Goal: Check status: Check status

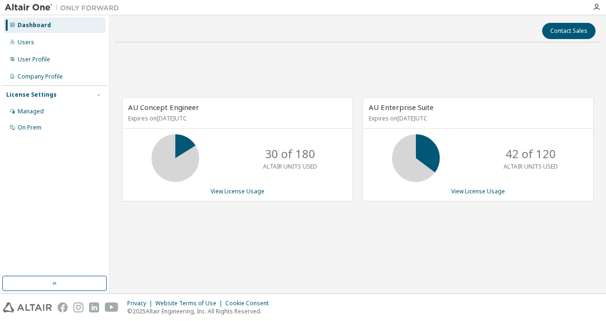
click at [489, 57] on div "AU Concept Engineer Expires on October 21, 2025 UTC 30 of 180 ALTAIR UNITS USED…" at bounding box center [357, 154] width 487 height 209
click at [352, 34] on div "Contact Sales" at bounding box center [357, 31] width 475 height 16
click at [234, 194] on div "AU Concept Engineer Expires on October 21, 2025 UTC 30 of 180 ALTAIR UNITS USED…" at bounding box center [237, 149] width 231 height 104
click at [233, 190] on link "View License Usage" at bounding box center [238, 191] width 54 height 8
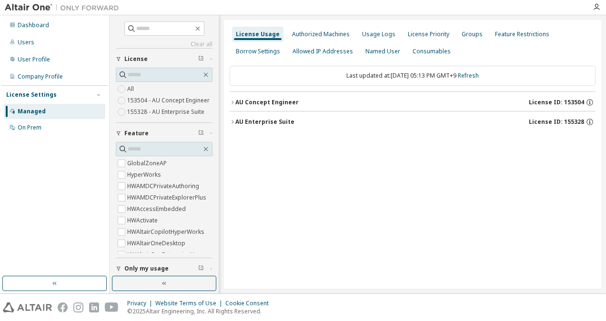
click at [241, 103] on div "AU Concept Engineer" at bounding box center [266, 103] width 63 height 8
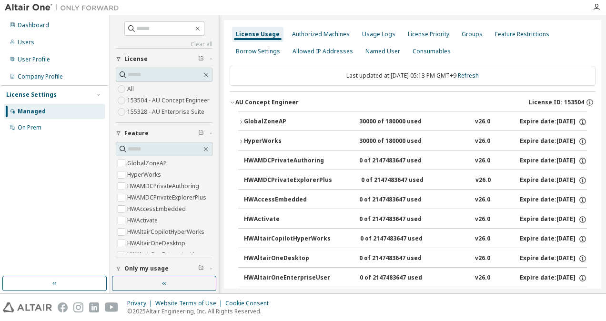
drag, startPoint x: 246, startPoint y: 121, endPoint x: 230, endPoint y: 131, distance: 18.8
click at [238, 121] on icon "button" at bounding box center [241, 122] width 6 height 6
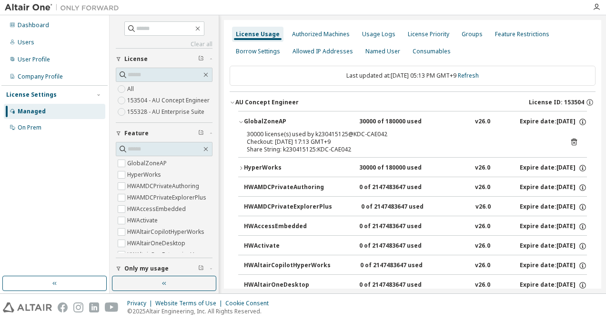
click at [250, 118] on div "GlobalZoneAP" at bounding box center [287, 122] width 86 height 9
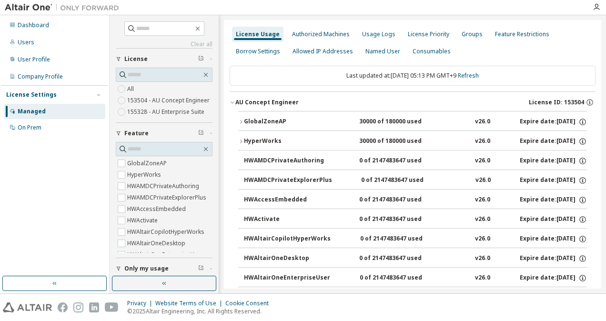
click at [254, 101] on div "AU Concept Engineer" at bounding box center [266, 103] width 63 height 8
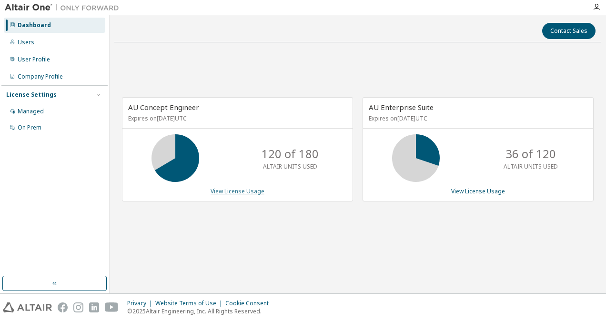
click at [232, 191] on link "View License Usage" at bounding box center [238, 191] width 54 height 8
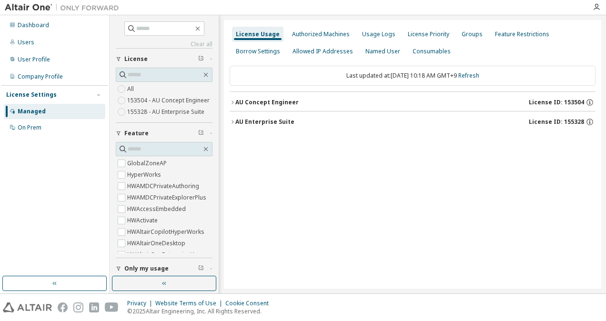
drag, startPoint x: 267, startPoint y: 104, endPoint x: 260, endPoint y: 104, distance: 6.7
click at [266, 104] on div "AU Concept Engineer" at bounding box center [266, 103] width 63 height 8
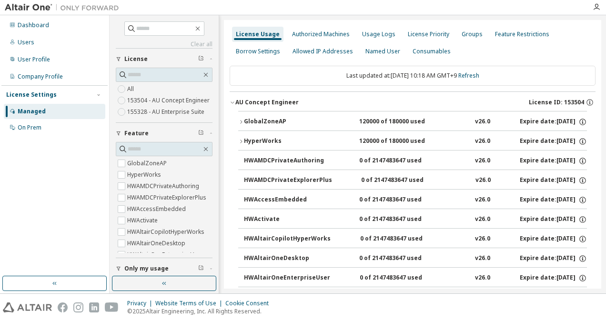
click at [272, 121] on div "GlobalZoneAP" at bounding box center [287, 122] width 86 height 9
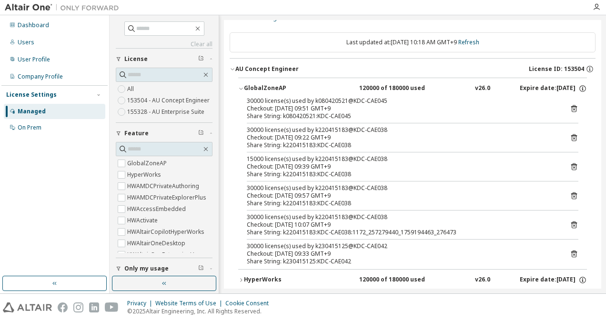
scroll to position [48, 0]
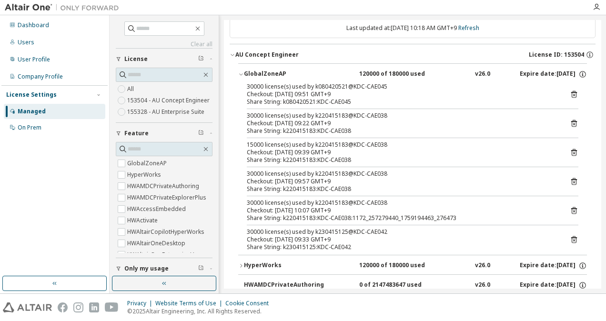
click at [574, 210] on div "30000 license(s) used by k080420521@KDC-CAE045 Checkout: 2025-09-30 09:51 GMT+9…" at bounding box center [412, 169] width 349 height 172
click at [573, 209] on div "30000 license(s) used by k080420521@KDC-CAE045 Checkout: 2025-09-30 09:51 GMT+9…" at bounding box center [412, 169] width 349 height 172
click at [570, 209] on icon at bounding box center [574, 210] width 9 height 9
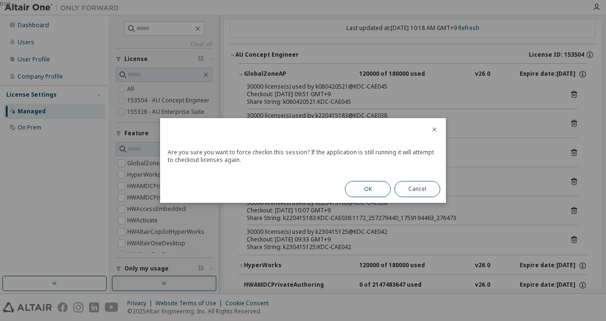
click at [364, 190] on button "OK" at bounding box center [368, 189] width 46 height 16
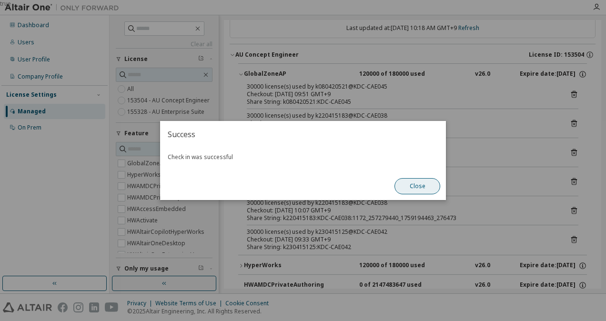
click at [408, 187] on button "Close" at bounding box center [417, 186] width 46 height 16
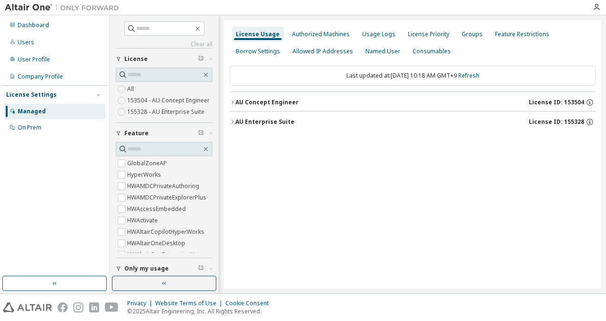
click at [241, 100] on div "AU Concept Engineer" at bounding box center [266, 103] width 63 height 8
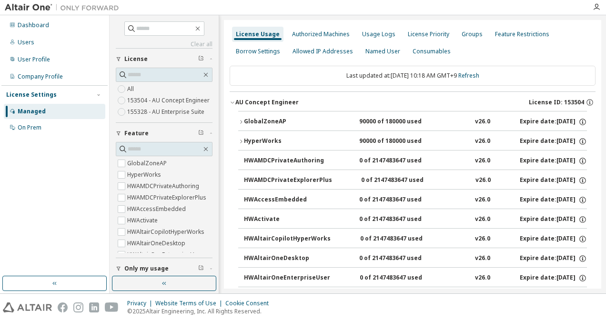
click at [263, 121] on div "GlobalZoneAP" at bounding box center [287, 122] width 86 height 9
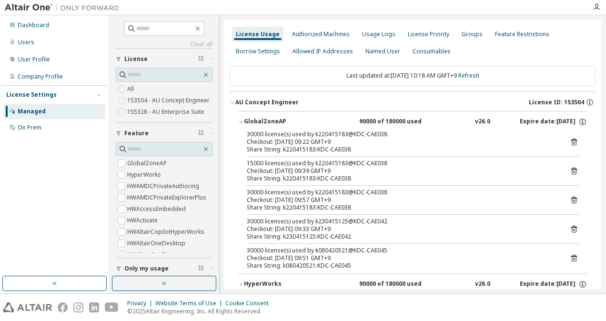
click at [570, 142] on icon at bounding box center [574, 142] width 9 height 9
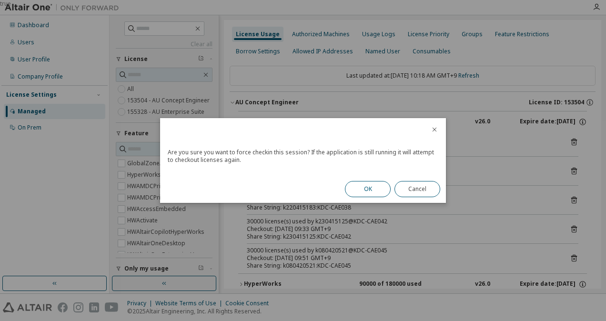
click at [364, 185] on button "OK" at bounding box center [368, 189] width 46 height 16
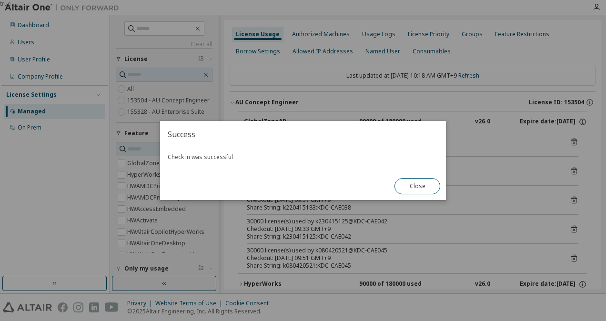
click at [415, 183] on button "Close" at bounding box center [417, 186] width 46 height 16
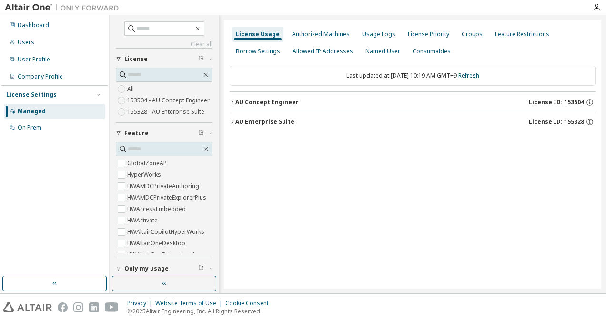
click at [254, 105] on div "AU Concept Engineer" at bounding box center [266, 103] width 63 height 8
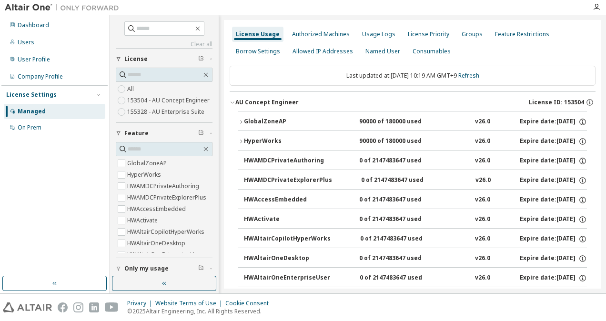
click at [255, 119] on div "GlobalZoneAP" at bounding box center [287, 122] width 86 height 9
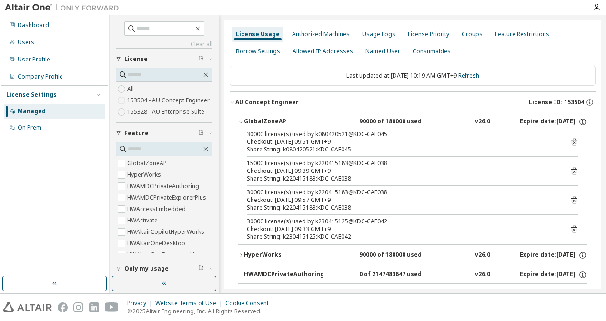
click at [570, 171] on icon at bounding box center [574, 171] width 9 height 9
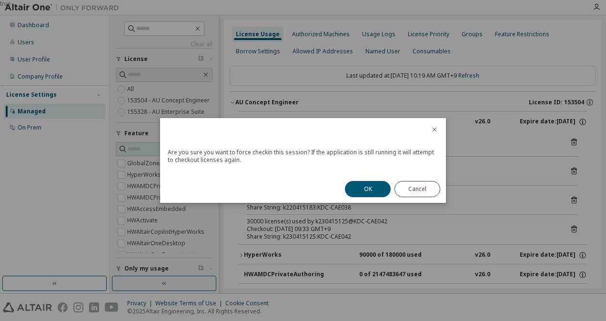
click at [361, 183] on button "OK" at bounding box center [368, 189] width 46 height 16
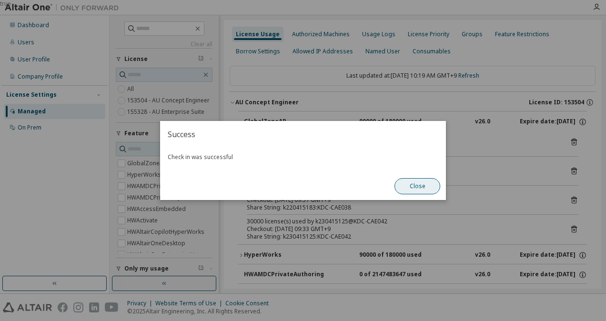
click at [418, 188] on button "Close" at bounding box center [417, 186] width 46 height 16
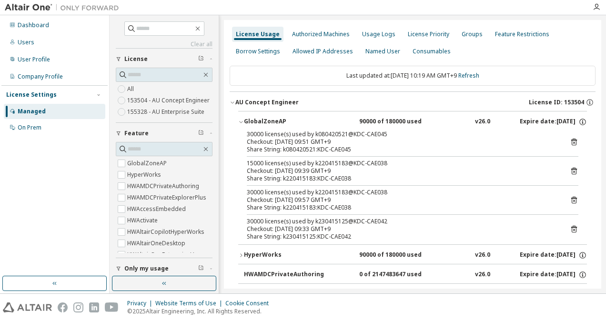
click at [573, 201] on icon at bounding box center [574, 201] width 2 height 2
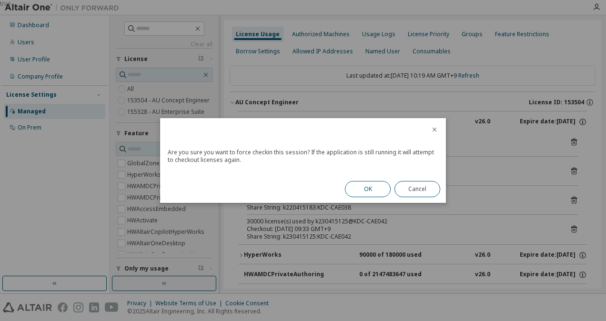
click at [367, 190] on button "OK" at bounding box center [368, 189] width 46 height 16
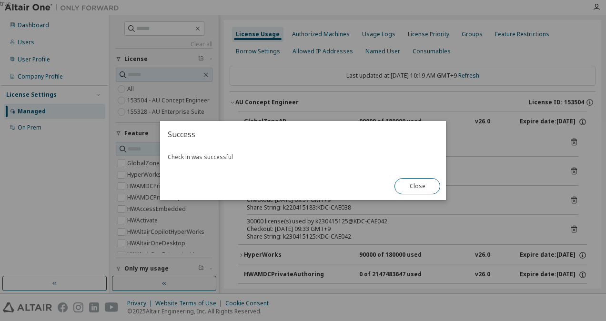
click at [425, 190] on button "Close" at bounding box center [417, 186] width 46 height 16
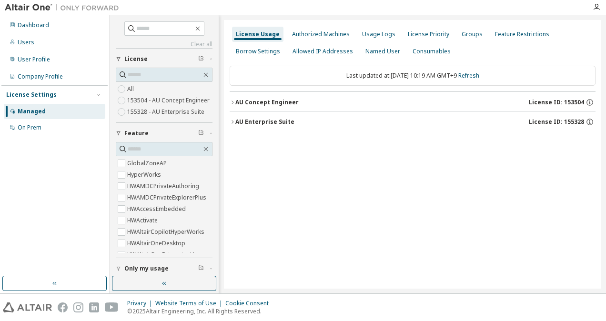
click at [291, 99] on div "AU Concept Engineer" at bounding box center [266, 103] width 63 height 8
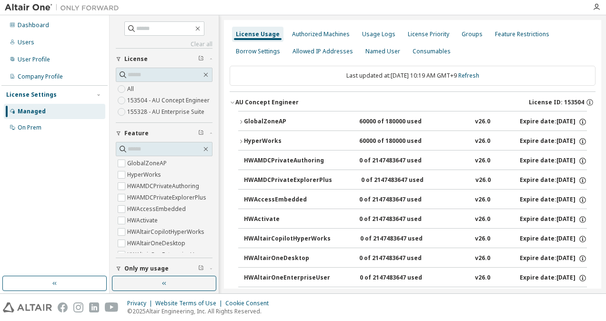
click at [269, 123] on div "GlobalZoneAP" at bounding box center [287, 122] width 86 height 9
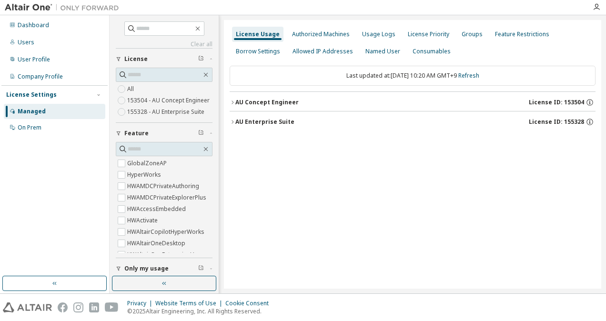
click at [275, 100] on div "AU Concept Engineer" at bounding box center [266, 103] width 63 height 8
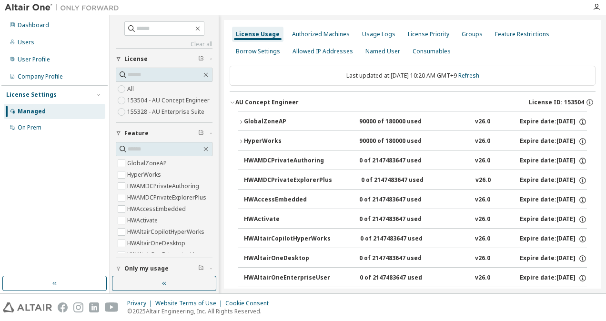
click at [272, 120] on div "GlobalZoneAP" at bounding box center [287, 122] width 86 height 9
